Goal: Transaction & Acquisition: Purchase product/service

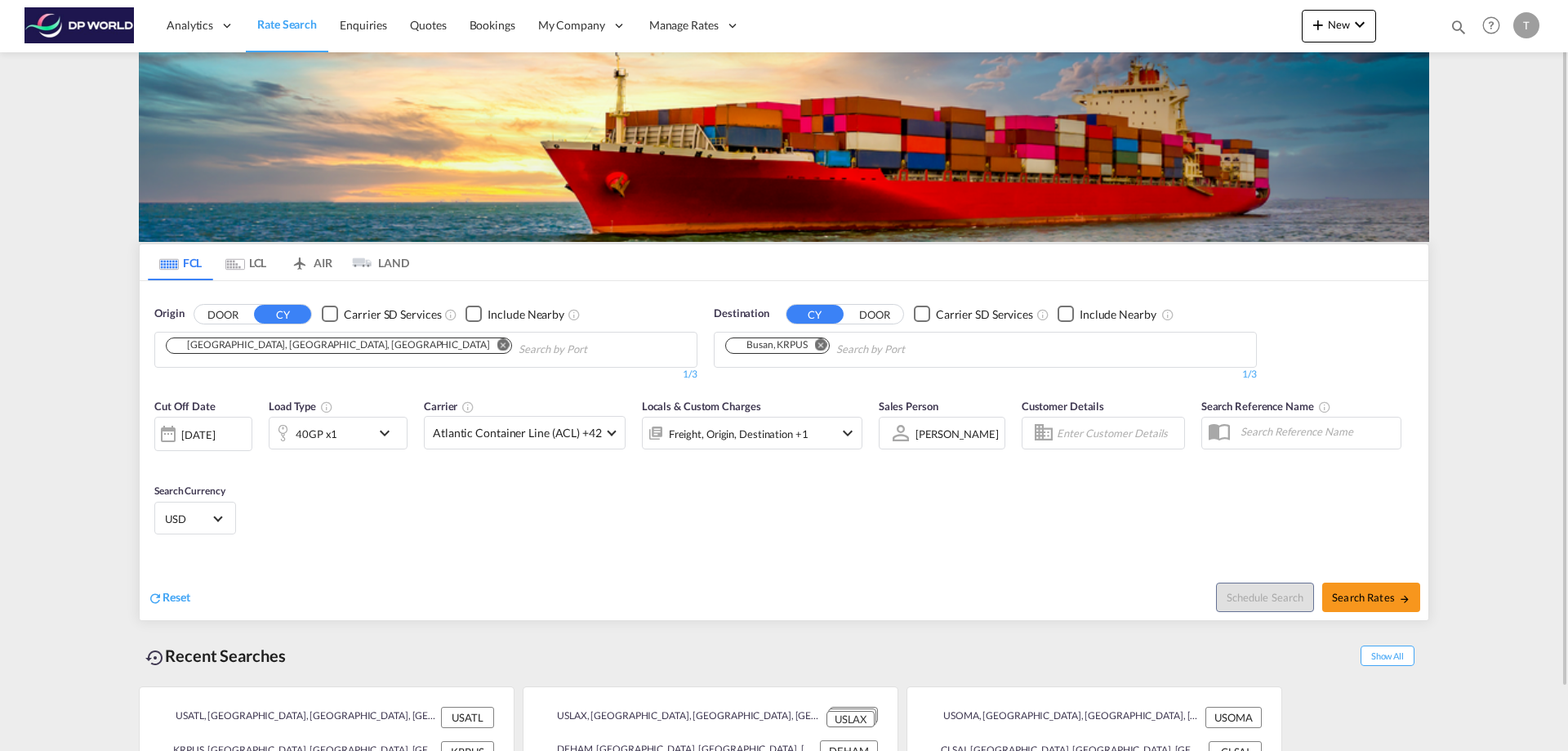
click at [486, 352] on button "Remove" at bounding box center [498, 347] width 24 height 17
click at [407, 349] on body "Analytics Reports Dashboard Rate Search Enquiries Quotes Bookings" at bounding box center [784, 375] width 1568 height 751
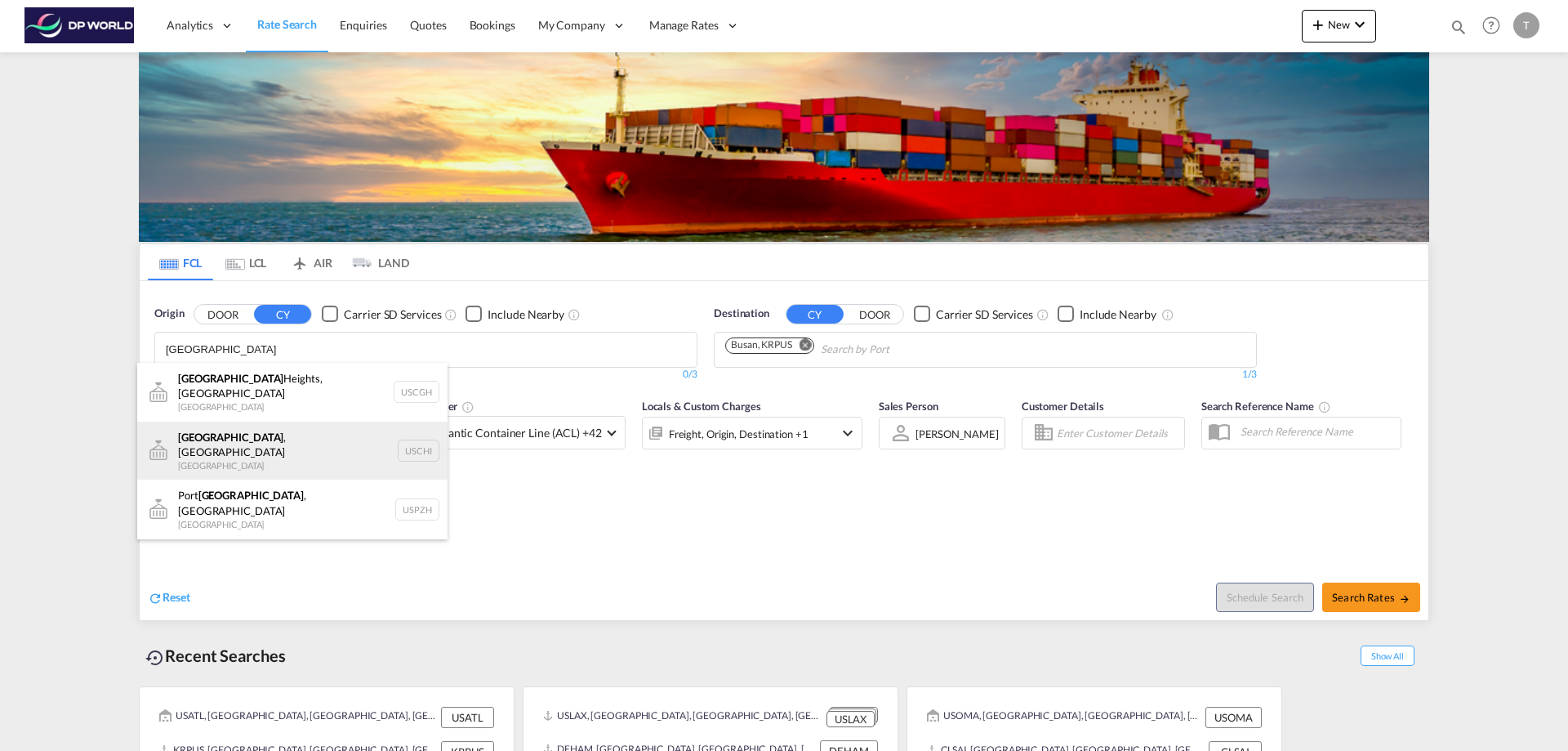
type input "[GEOGRAPHIC_DATA]"
click at [252, 429] on div "[GEOGRAPHIC_DATA] , IL United States USCHI" at bounding box center [292, 451] width 310 height 59
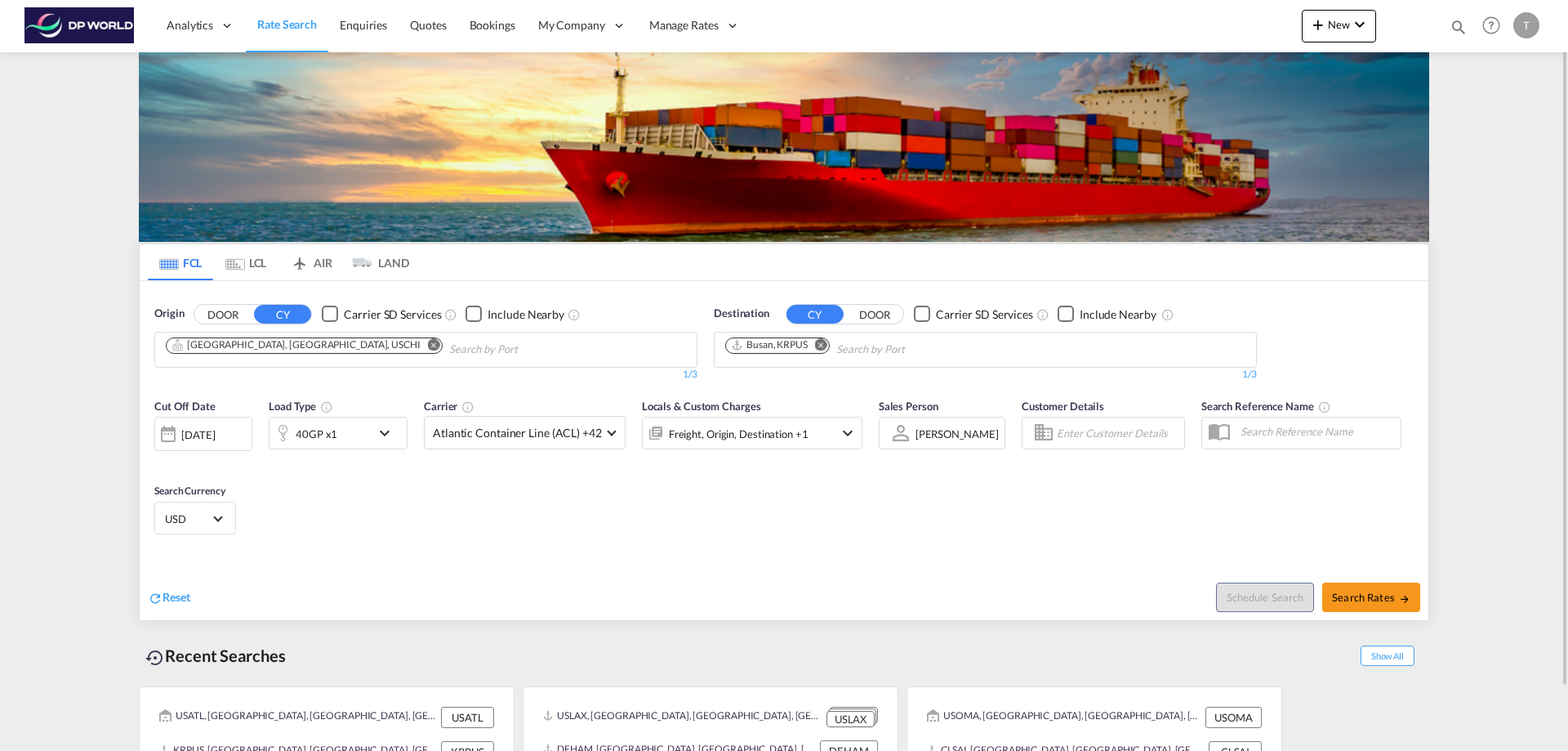
click at [809, 342] on button "Remove" at bounding box center [816, 347] width 24 height 17
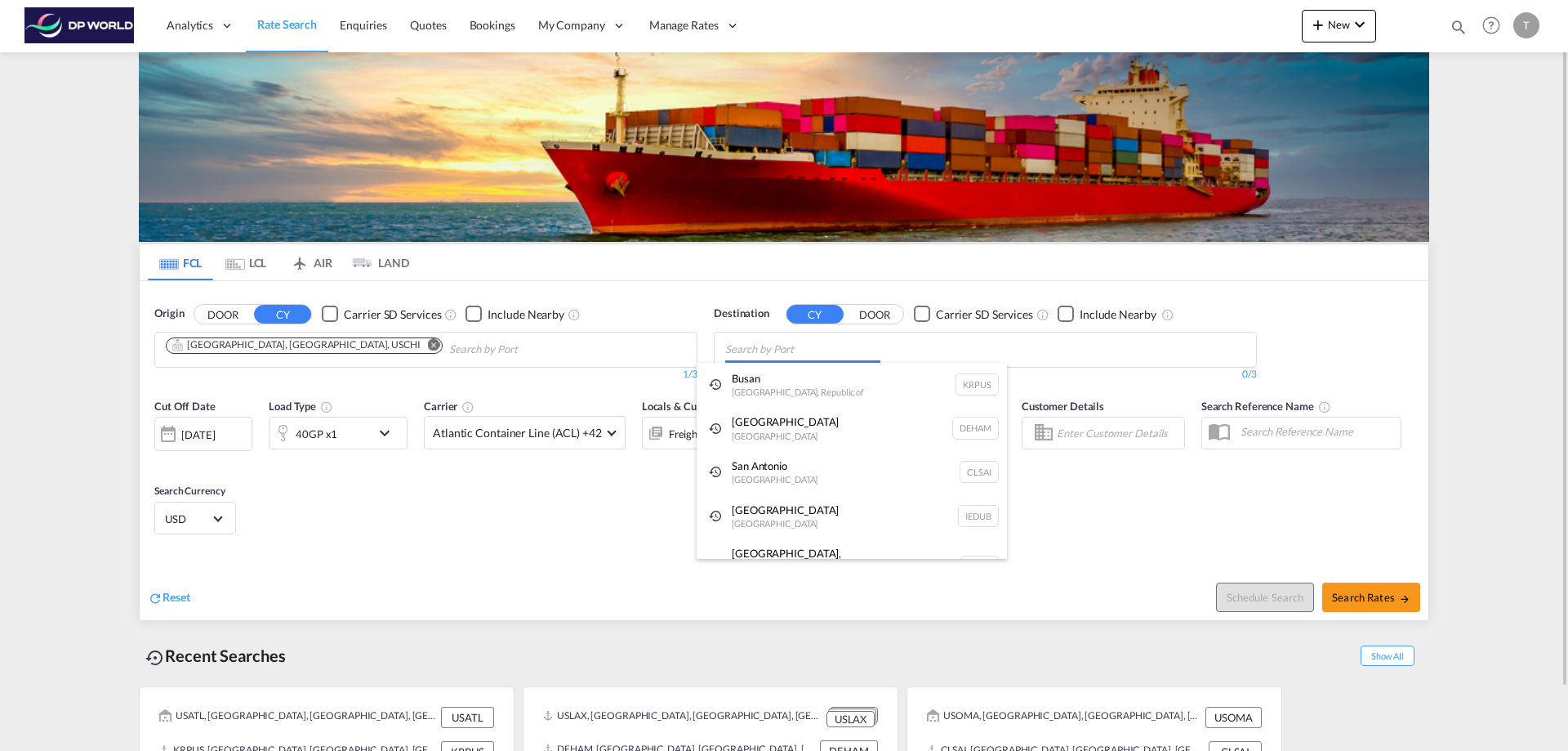
click at [821, 348] on body "Analytics Reports Dashboard Rate Search Enquiries Quotes Bookings" at bounding box center [784, 375] width 1568 height 751
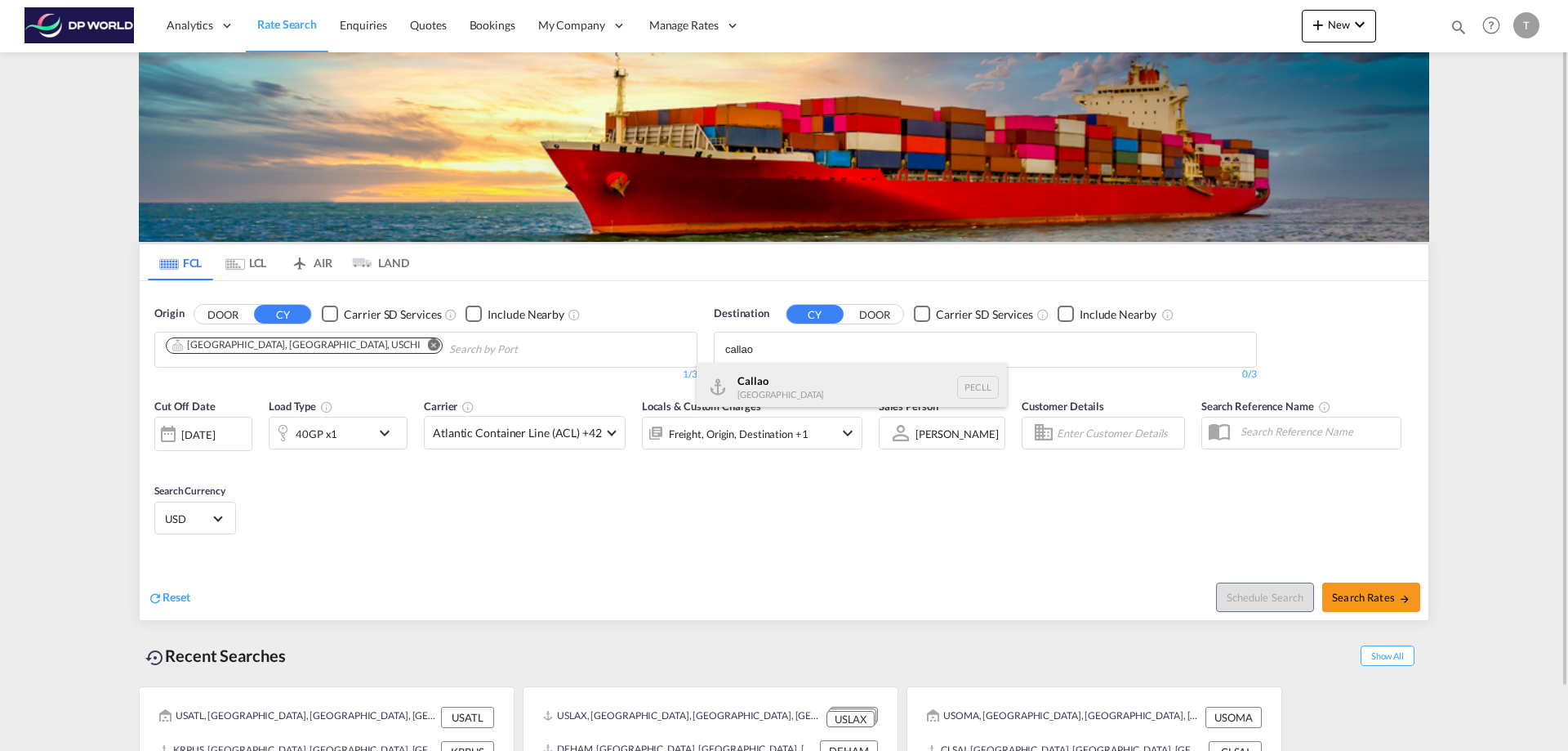
type input "callao"
click at [761, 379] on div "Callao [GEOGRAPHIC_DATA] PECLL" at bounding box center [851, 387] width 310 height 49
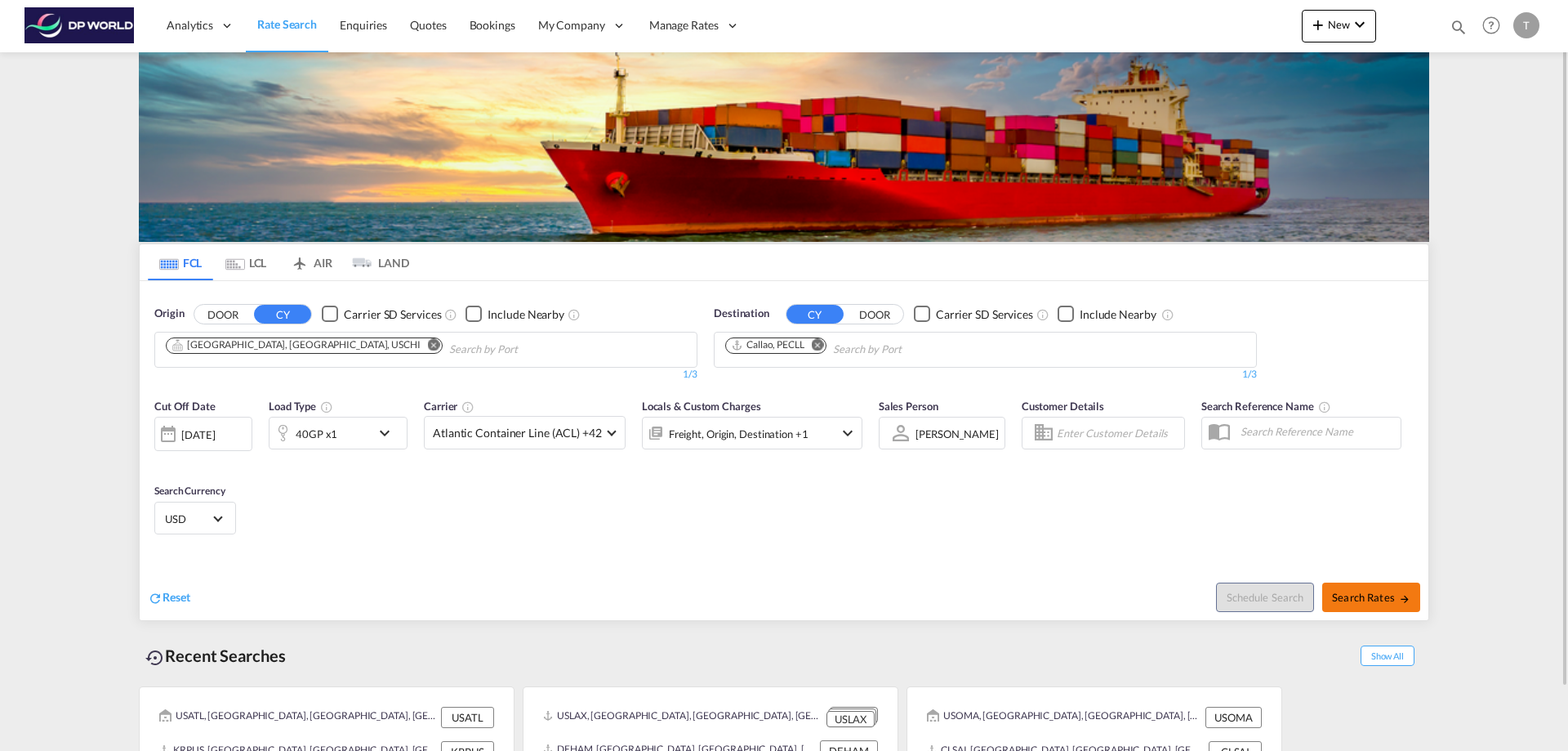
click at [1366, 595] on span "Search Rates" at bounding box center [1371, 597] width 78 height 13
type input "USCHI to PECLL / [DATE]"
